Goal: Learn about a topic

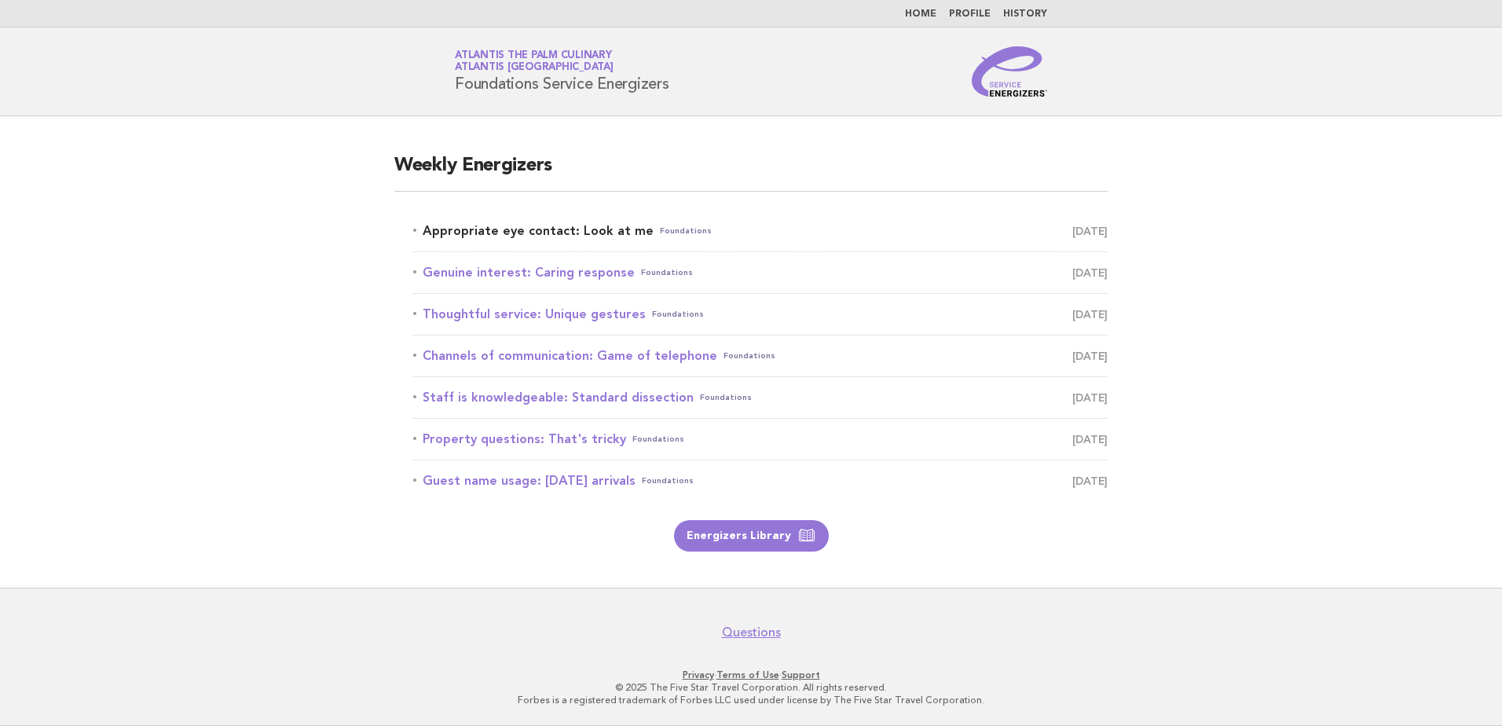
click at [492, 232] on link "Appropriate eye contact: Look at me Foundations [DATE]" at bounding box center [760, 231] width 694 height 22
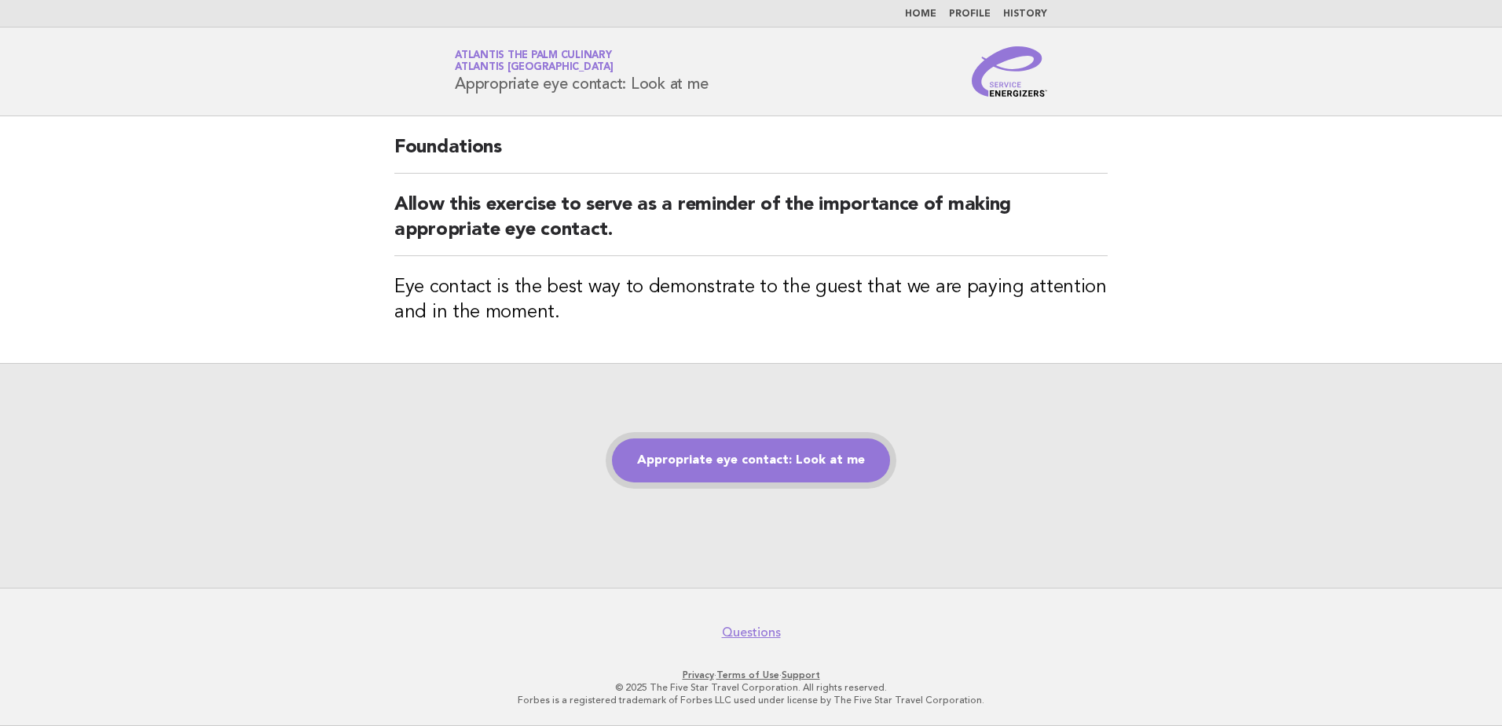
click at [785, 466] on link "Appropriate eye contact: Look at me" at bounding box center [751, 460] width 278 height 44
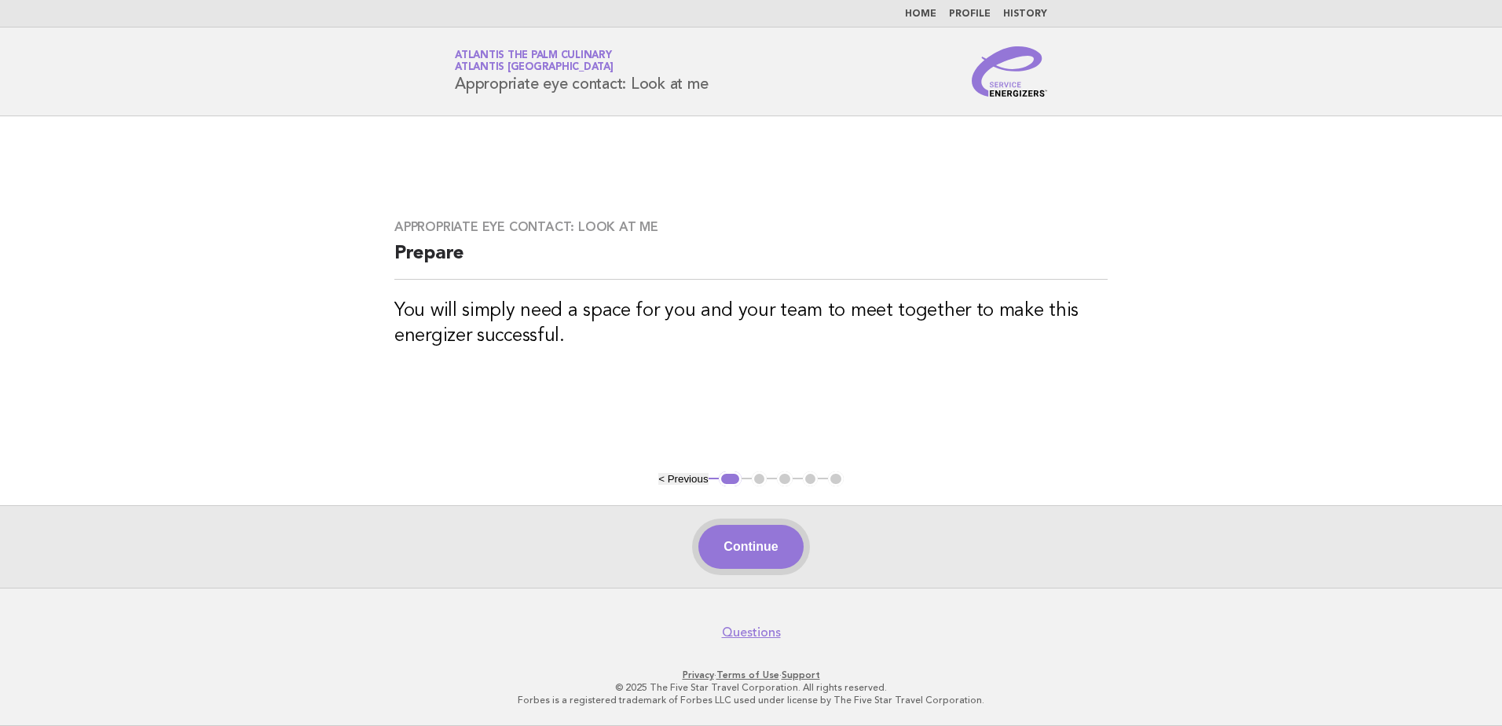
click at [767, 554] on button "Continue" at bounding box center [750, 547] width 104 height 44
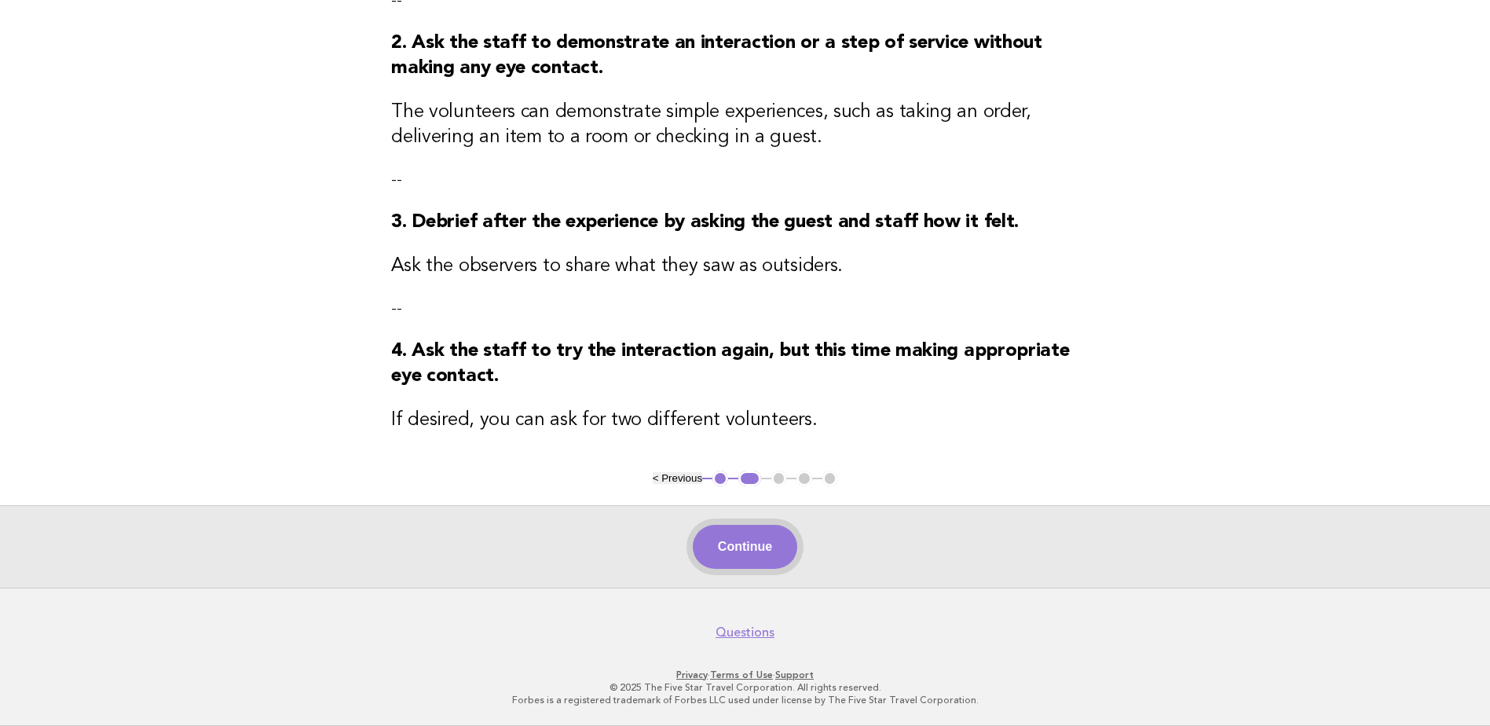
click at [758, 535] on button "Continue" at bounding box center [745, 547] width 104 height 44
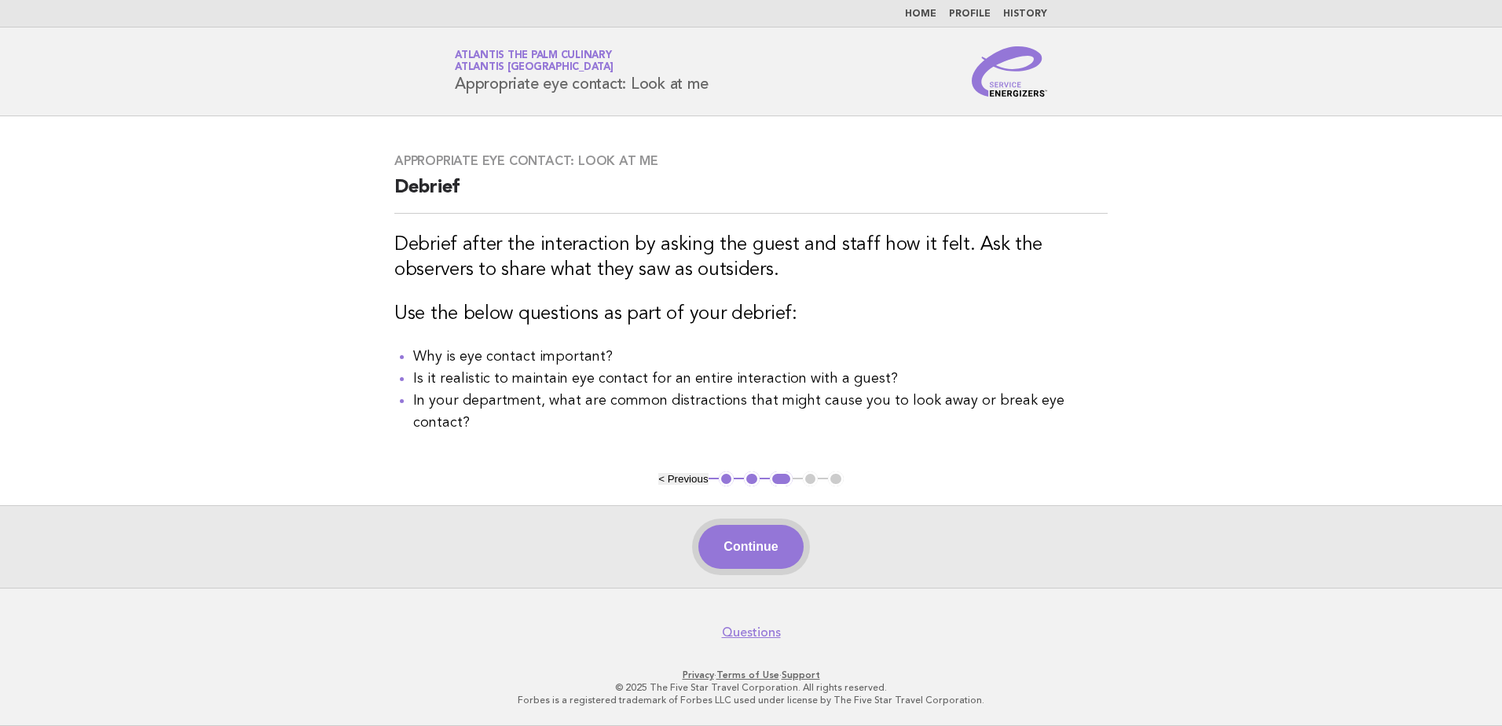
click at [758, 555] on button "Continue" at bounding box center [750, 547] width 104 height 44
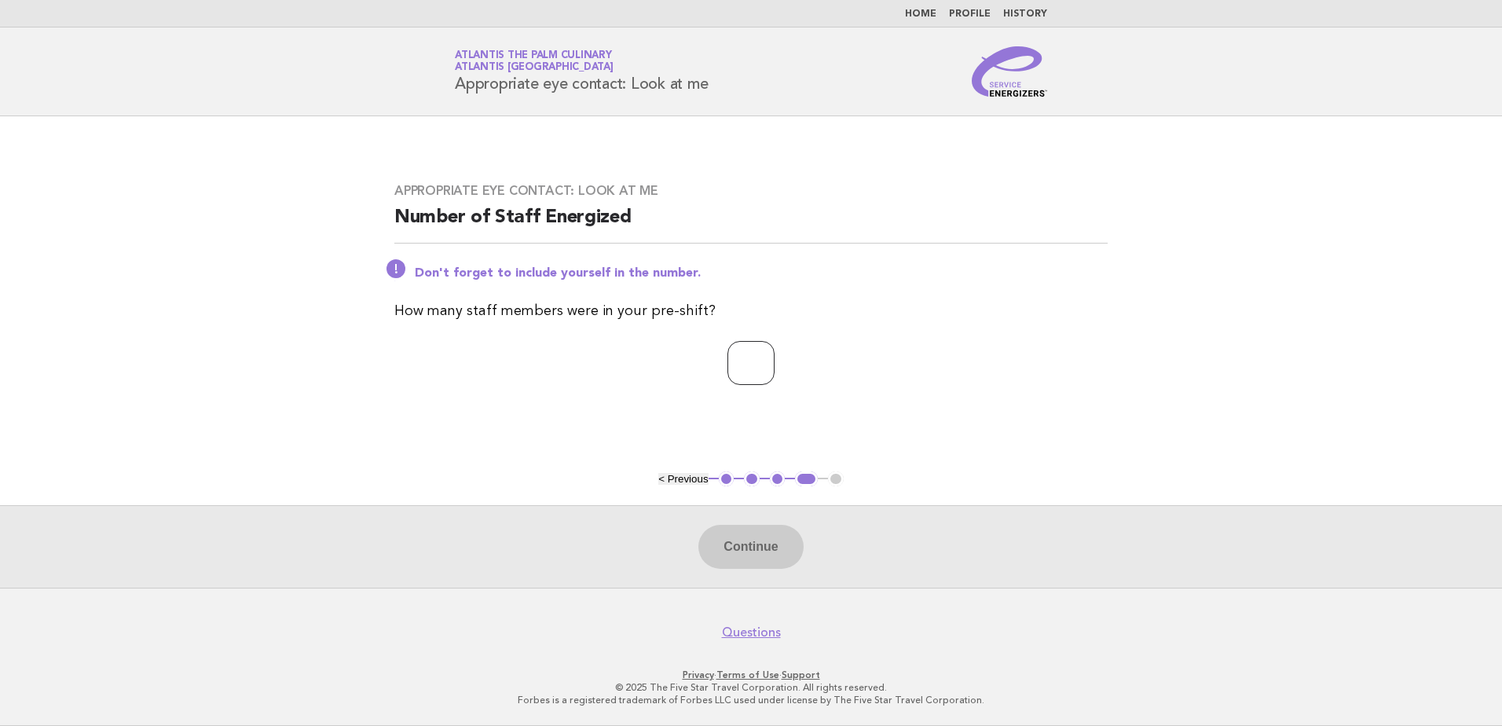
click at [748, 379] on input "number" at bounding box center [750, 363] width 47 height 44
type input "**"
click at [760, 542] on button "Continue" at bounding box center [750, 547] width 104 height 44
